Goal: Task Accomplishment & Management: Use online tool/utility

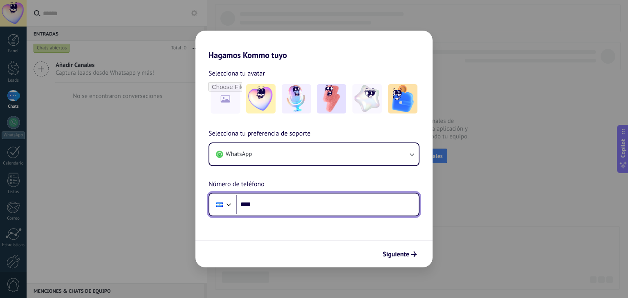
click at [284, 209] on input "****" at bounding box center [327, 204] width 182 height 19
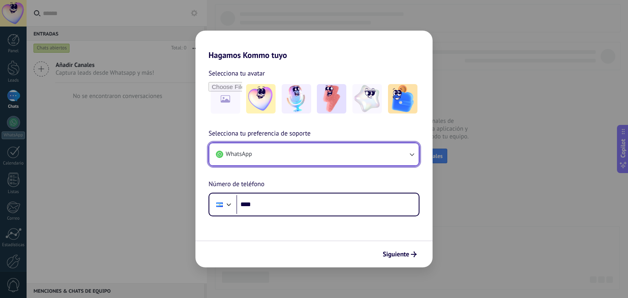
click at [299, 158] on button "WhatsApp" at bounding box center [313, 154] width 209 height 22
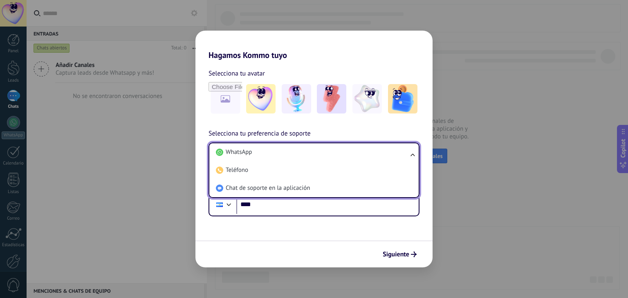
click at [299, 158] on li "WhatsApp" at bounding box center [311, 152] width 199 height 18
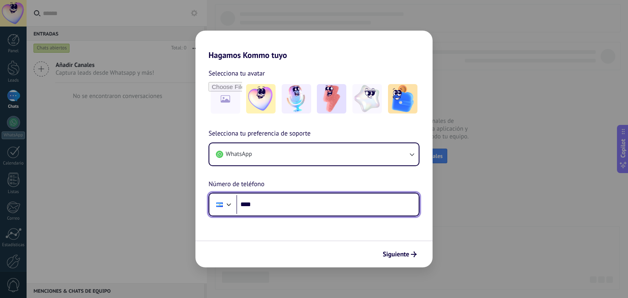
click at [294, 206] on input "****" at bounding box center [327, 204] width 182 height 19
type input "**********"
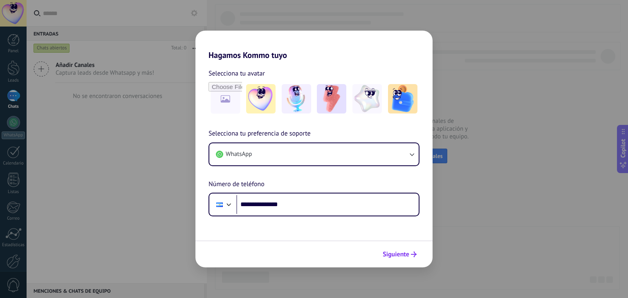
click at [405, 257] on span "Siguiente" at bounding box center [395, 255] width 27 height 6
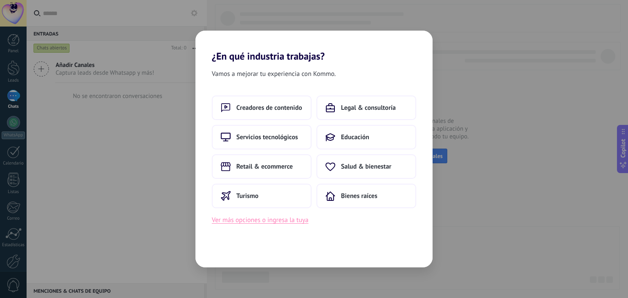
click at [284, 222] on button "Ver más opciones o ingresa la tuya" at bounding box center [260, 220] width 96 height 11
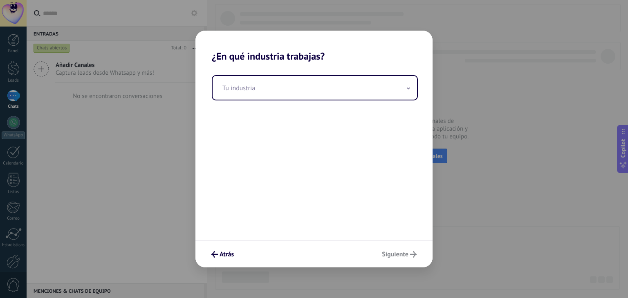
click at [284, 222] on div "Tu industria" at bounding box center [313, 151] width 237 height 179
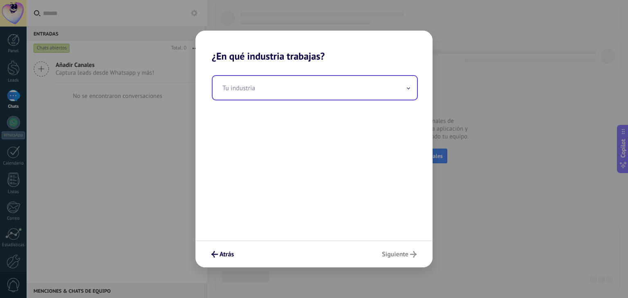
click at [253, 84] on input "text" at bounding box center [314, 88] width 204 height 24
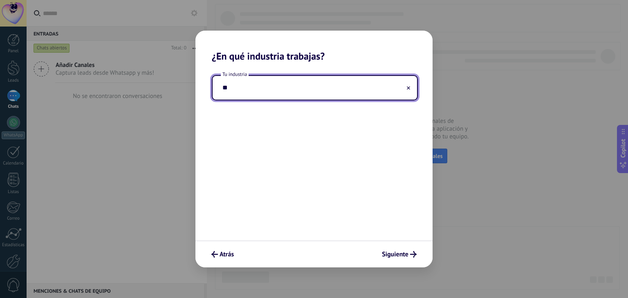
type input "*"
type input "**********"
click at [398, 250] on button "Siguiente" at bounding box center [399, 255] width 42 height 14
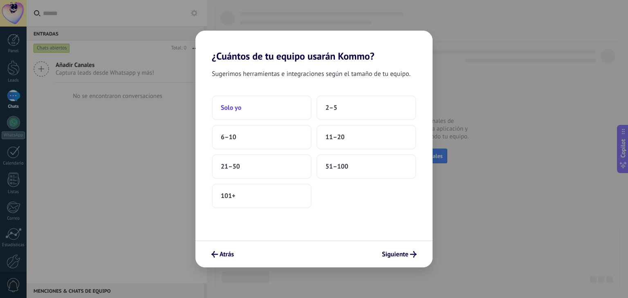
click at [258, 107] on button "Solo yo" at bounding box center [262, 108] width 100 height 25
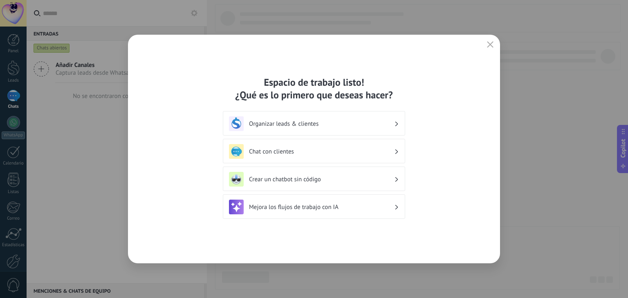
click at [334, 125] on h3 "Organizar leads & clientes" at bounding box center [321, 124] width 145 height 8
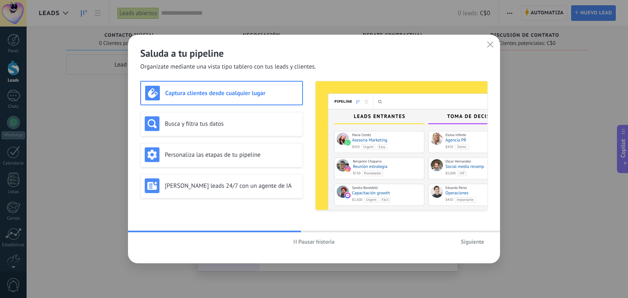
click at [477, 246] on button "Siguiente" at bounding box center [472, 242] width 31 height 12
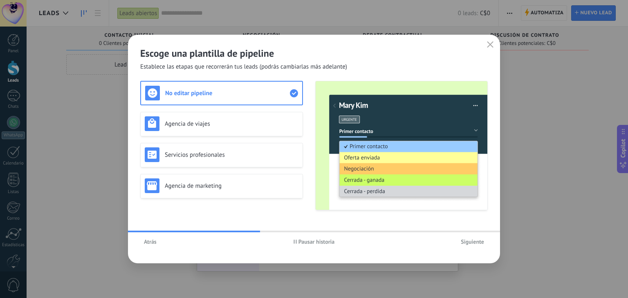
click at [476, 241] on span "Siguiente" at bounding box center [471, 242] width 23 height 6
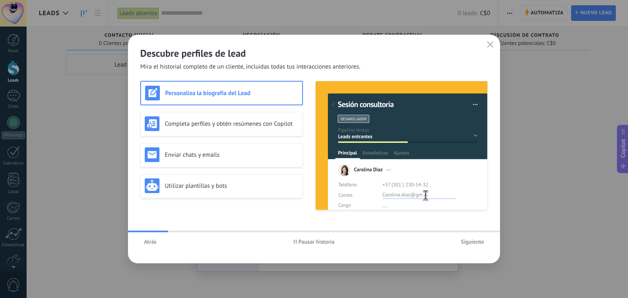
click at [476, 241] on span "Siguiente" at bounding box center [471, 242] width 23 height 6
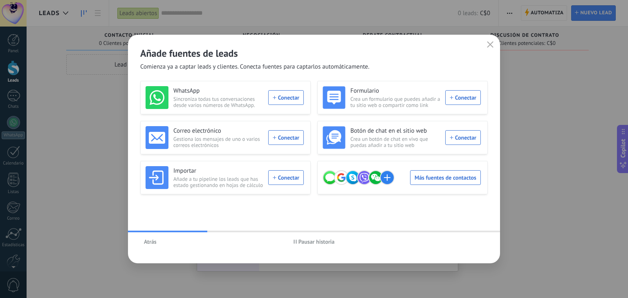
click at [489, 38] on div "Añade fuentes de leads Comienza ya a captar leads y clientes. Conecta fuentes p…" at bounding box center [314, 53] width 372 height 36
click at [489, 41] on icon "button" at bounding box center [490, 44] width 7 height 7
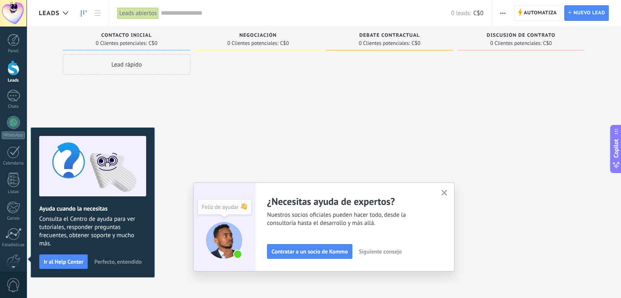
click at [119, 261] on span "Perfecto, entendido" at bounding box center [117, 262] width 47 height 6
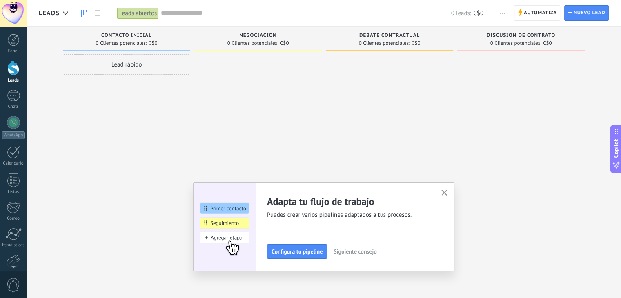
click at [448, 193] on icon "button" at bounding box center [445, 193] width 6 height 6
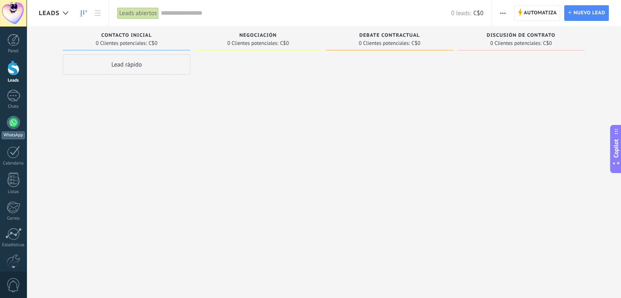
click at [5, 123] on link "WhatsApp" at bounding box center [13, 127] width 27 height 23
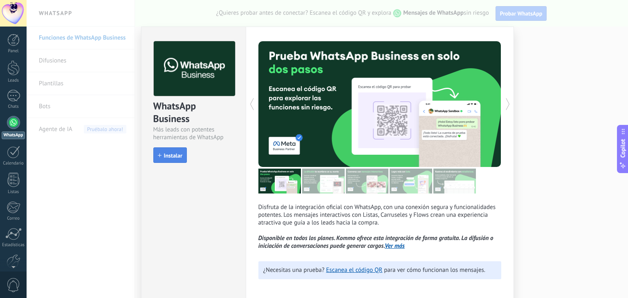
click at [168, 153] on span "Instalar" at bounding box center [173, 156] width 18 height 6
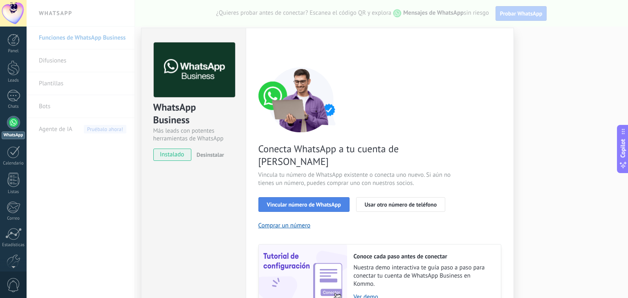
click at [317, 202] on span "Vincular número de WhatsApp" at bounding box center [304, 205] width 74 height 6
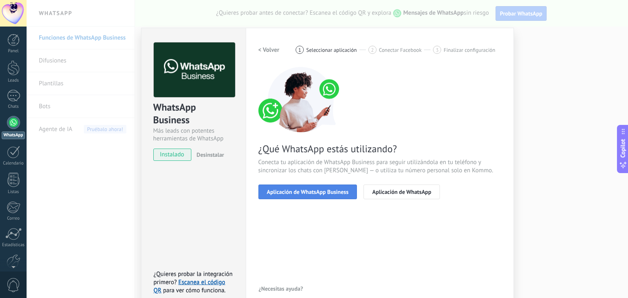
click at [316, 190] on span "Aplicación de WhatsApp Business" at bounding box center [308, 192] width 82 height 6
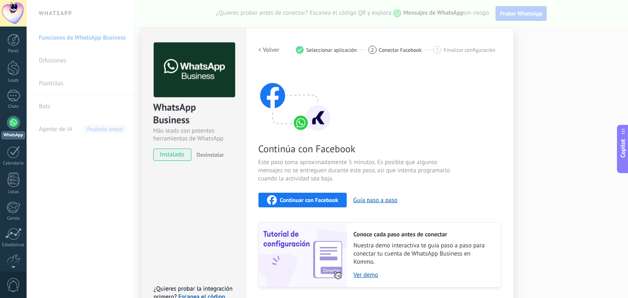
click at [310, 201] on span "Continuar con Facebook" at bounding box center [309, 200] width 58 height 6
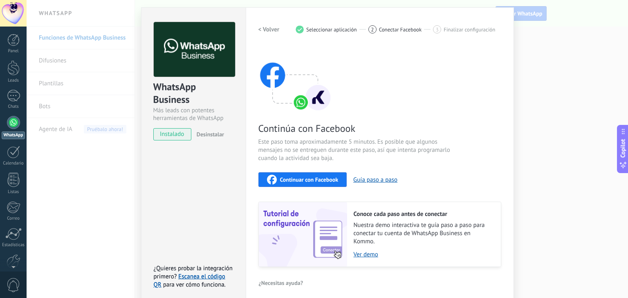
scroll to position [25, 0]
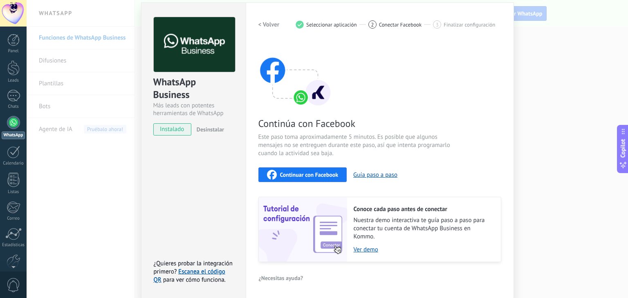
click at [267, 25] on h2 "< Volver" at bounding box center [268, 25] width 21 height 8
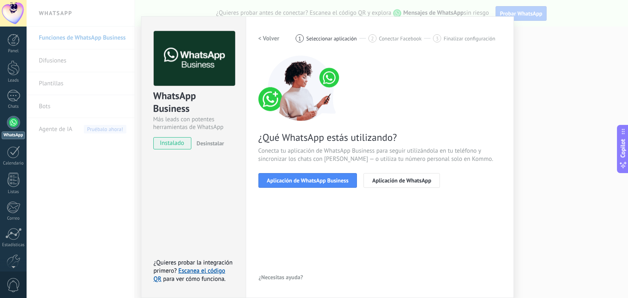
click at [268, 37] on h2 "< Volver" at bounding box center [268, 39] width 21 height 8
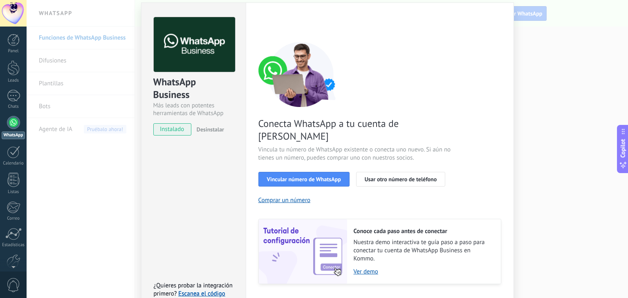
click at [541, 119] on div "WhatsApp Business Más leads con potentes herramientas de WhatsApp instalado Des…" at bounding box center [327, 149] width 601 height 298
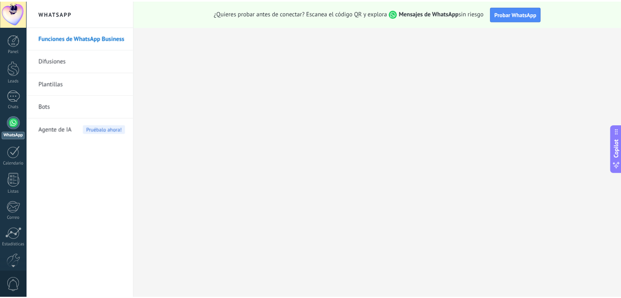
scroll to position [0, 0]
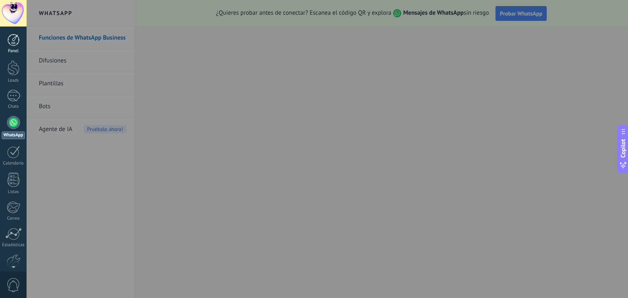
click at [14, 47] on link "Panel" at bounding box center [13, 44] width 27 height 20
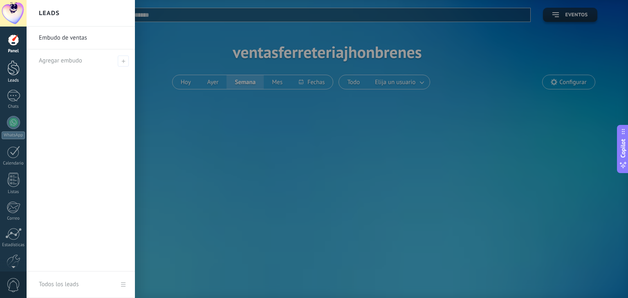
click at [11, 69] on div at bounding box center [13, 67] width 12 height 15
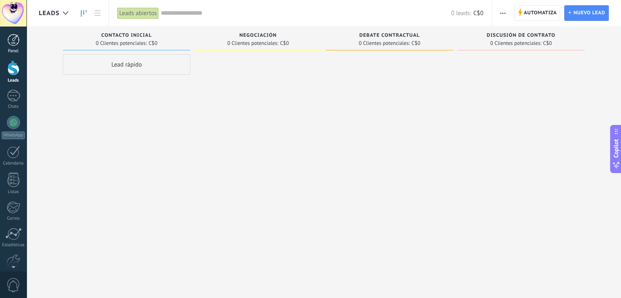
click at [16, 41] on div at bounding box center [13, 40] width 12 height 12
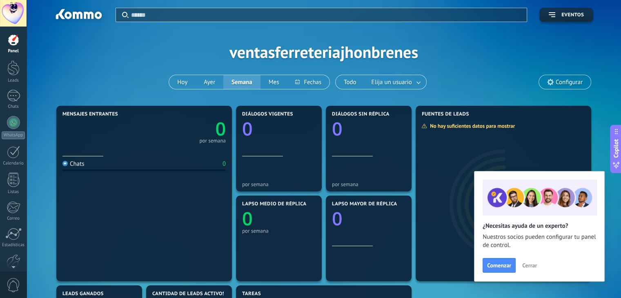
click at [529, 267] on span "Cerrar" at bounding box center [530, 266] width 15 height 6
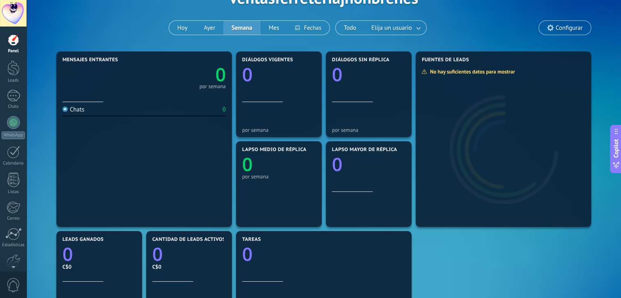
scroll to position [16, 0]
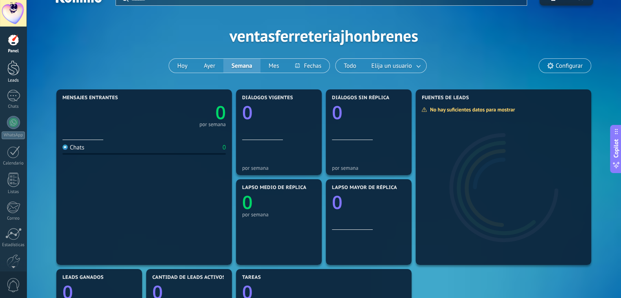
click at [9, 80] on div "Leads" at bounding box center [14, 80] width 24 height 5
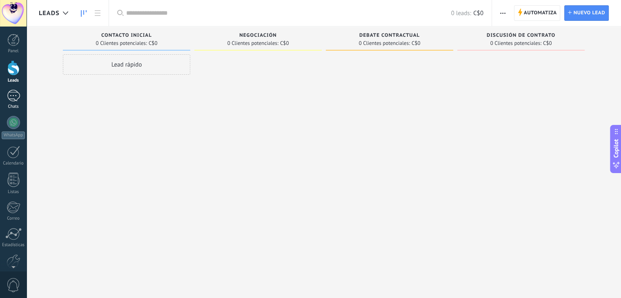
click at [15, 98] on div at bounding box center [13, 96] width 13 height 12
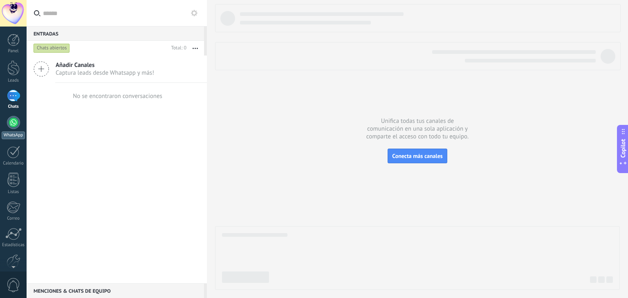
click at [11, 125] on div at bounding box center [13, 122] width 13 height 13
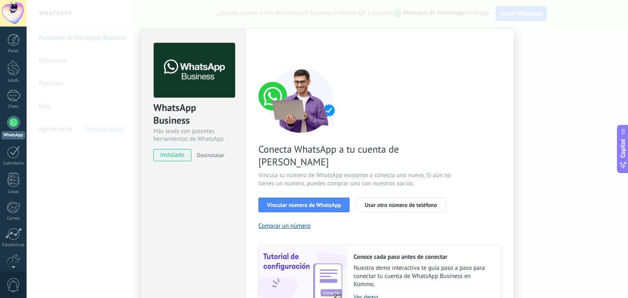
scroll to position [35, 0]
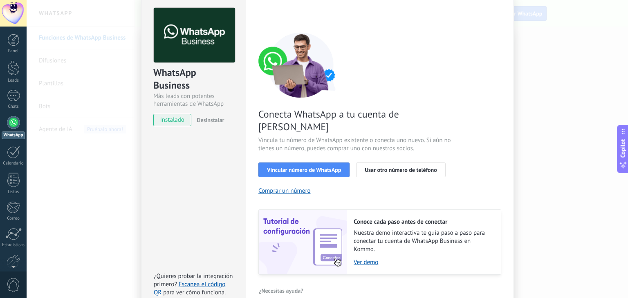
click at [537, 180] on div "WhatsApp Business Más leads con potentes herramientas de WhatsApp instalado Des…" at bounding box center [327, 149] width 601 height 298
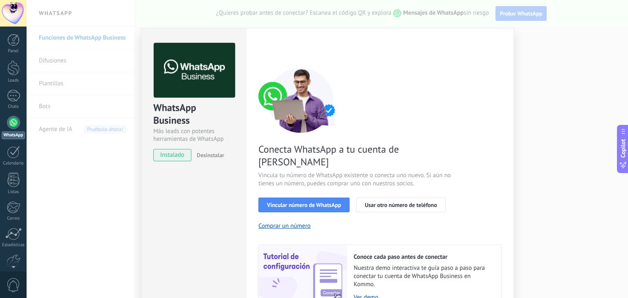
scroll to position [0, 0]
click at [538, 159] on div "WhatsApp Business Más leads con potentes herramientas de WhatsApp instalado Des…" at bounding box center [327, 149] width 601 height 298
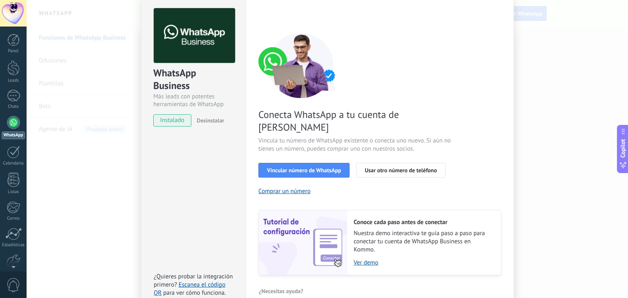
scroll to position [35, 0]
click at [366, 259] on link "Ver demo" at bounding box center [422, 263] width 139 height 8
click at [318, 163] on button "Vincular número de WhatsApp" at bounding box center [303, 170] width 91 height 15
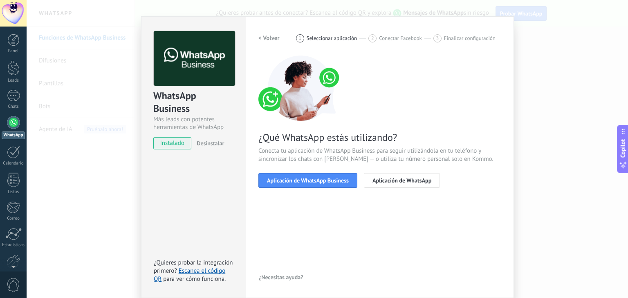
scroll to position [11, 0]
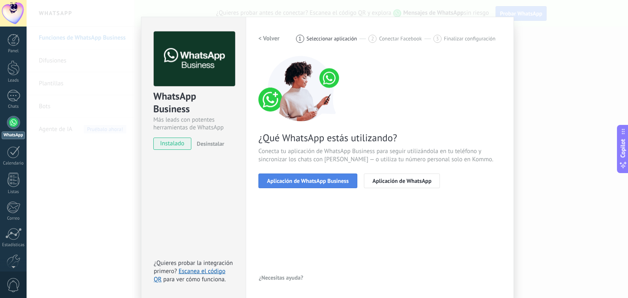
click at [313, 178] on span "Aplicación de WhatsApp Business" at bounding box center [308, 181] width 82 height 6
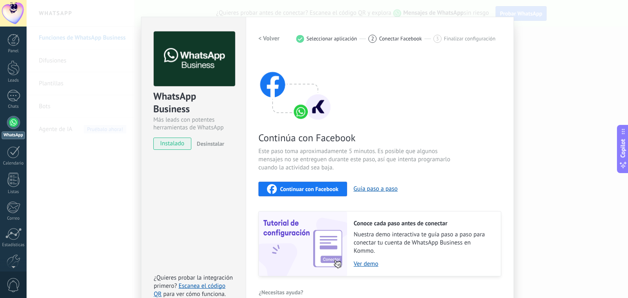
scroll to position [26, 0]
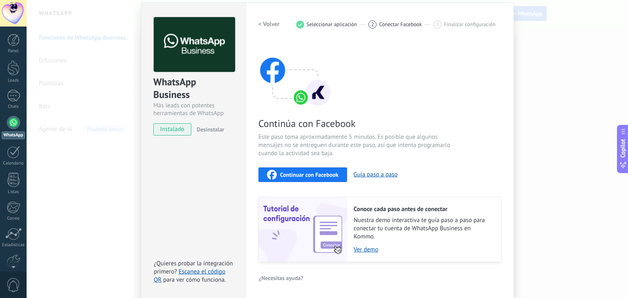
click at [311, 176] on span "Continuar con Facebook" at bounding box center [309, 175] width 58 height 6
click at [373, 174] on button "Guía paso a paso" at bounding box center [375, 175] width 44 height 8
click at [315, 174] on span "Continuar con Facebook" at bounding box center [309, 175] width 58 height 6
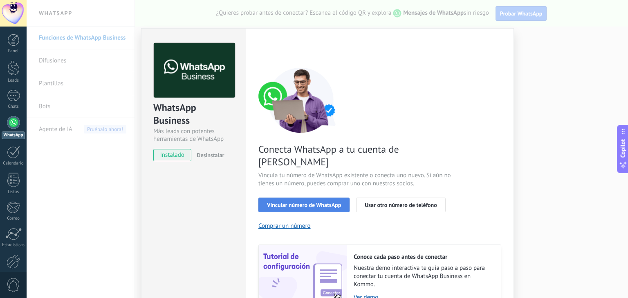
click at [313, 202] on span "Vincular número de WhatsApp" at bounding box center [304, 205] width 74 height 6
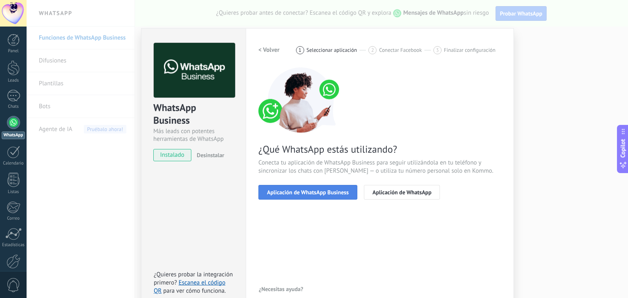
click at [326, 193] on span "Aplicación de WhatsApp Business" at bounding box center [308, 193] width 82 height 6
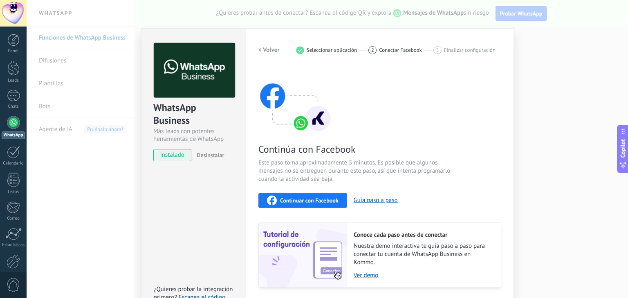
click at [319, 198] on span "Continuar con Facebook" at bounding box center [309, 201] width 58 height 6
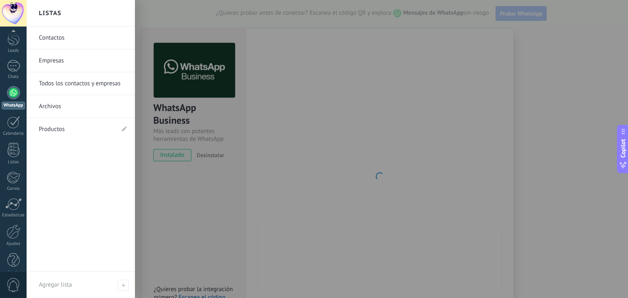
scroll to position [41, 0]
click at [11, 269] on div "Panel Leads Chats WhatsApp Clientes" at bounding box center [13, 132] width 27 height 279
click at [10, 221] on div at bounding box center [14, 221] width 14 height 14
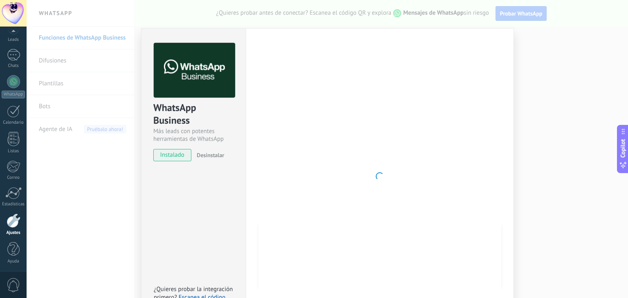
scroll to position [41, 0]
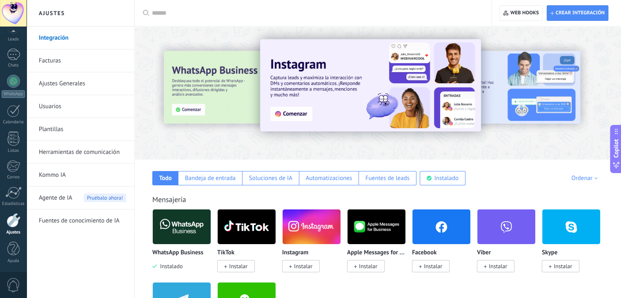
click at [166, 224] on img at bounding box center [182, 227] width 58 height 40
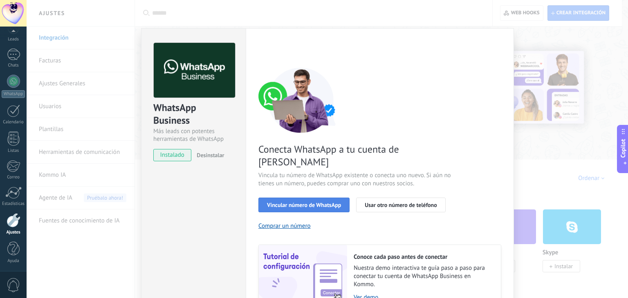
click at [302, 202] on span "Vincular número de WhatsApp" at bounding box center [304, 205] width 74 height 6
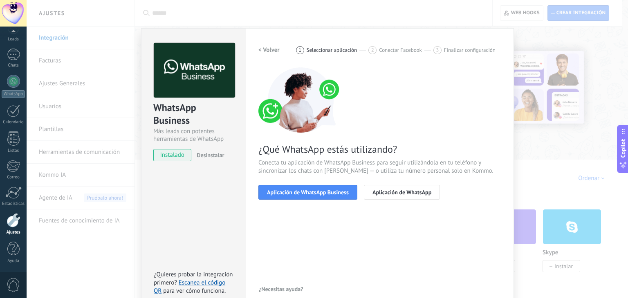
click at [302, 192] on span "Aplicación de WhatsApp Business" at bounding box center [308, 193] width 82 height 6
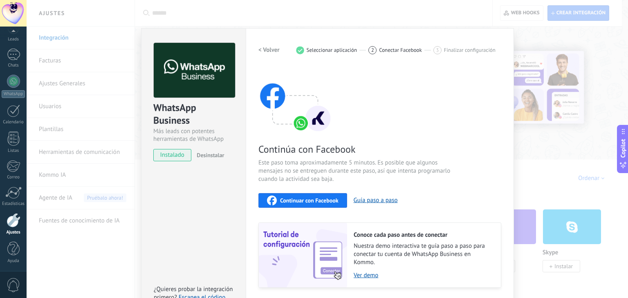
click at [306, 198] on span "Continuar con Facebook" at bounding box center [309, 201] width 58 height 6
